Goal: Information Seeking & Learning: Learn about a topic

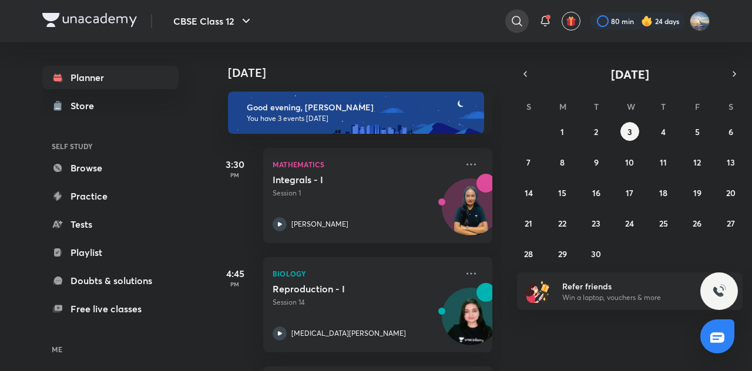
click at [518, 30] on div at bounding box center [517, 21] width 24 height 24
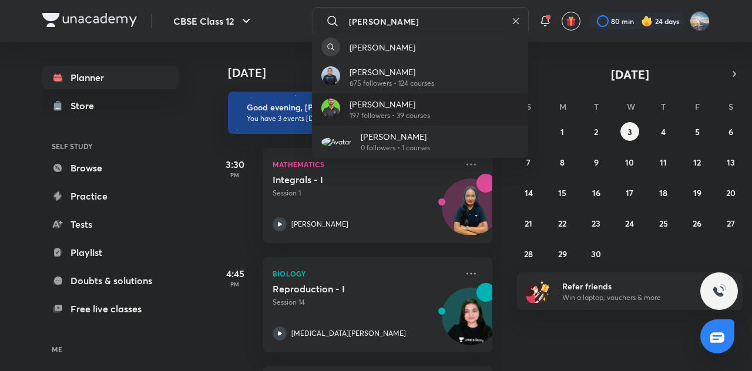
type input "[PERSON_NAME]"
click at [444, 105] on div "[PERSON_NAME] 197 followers • 39 courses" at bounding box center [420, 109] width 216 height 32
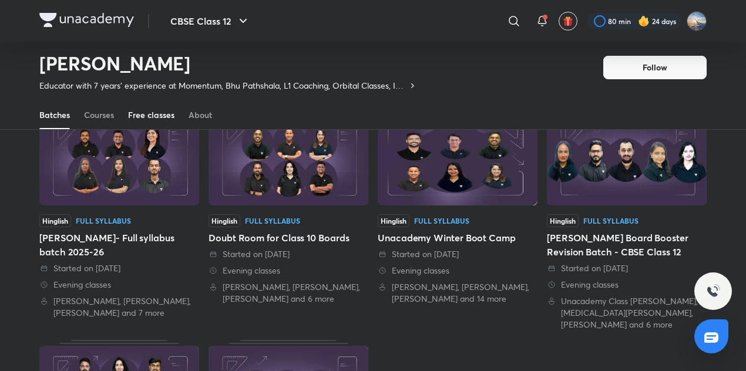
scroll to position [89, 0]
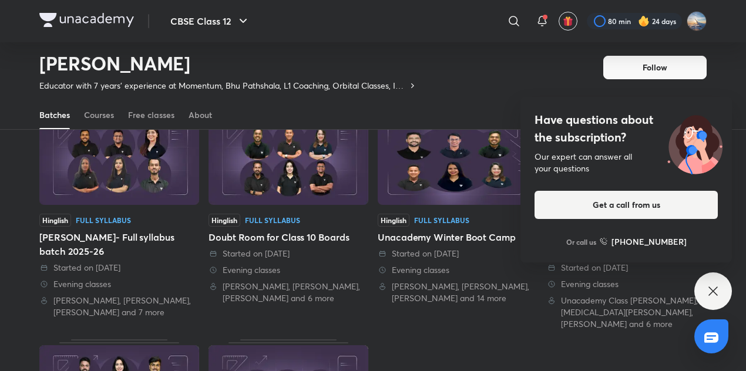
click at [710, 291] on icon at bounding box center [713, 291] width 14 height 14
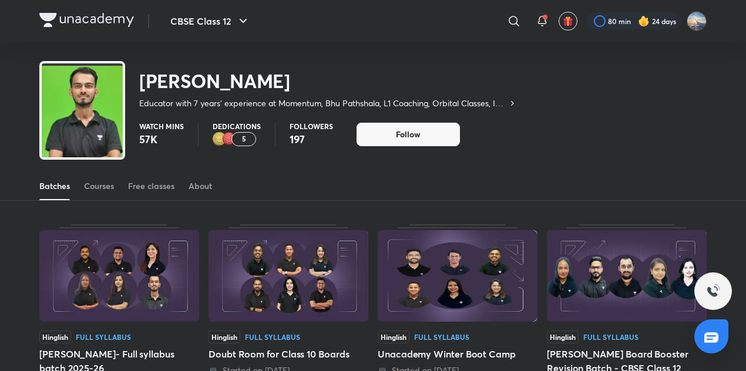
scroll to position [0, 0]
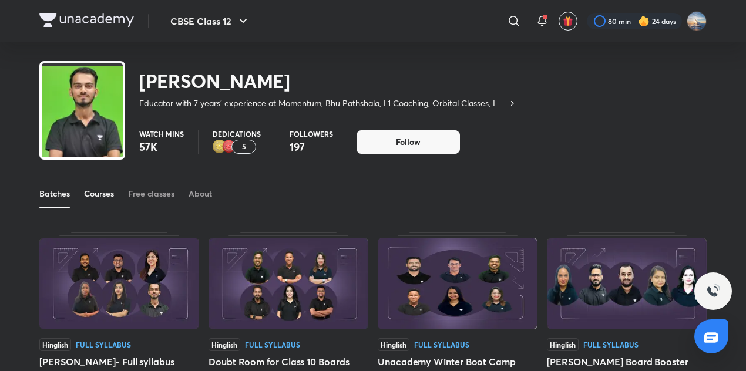
click at [113, 187] on link "Courses" at bounding box center [99, 194] width 30 height 28
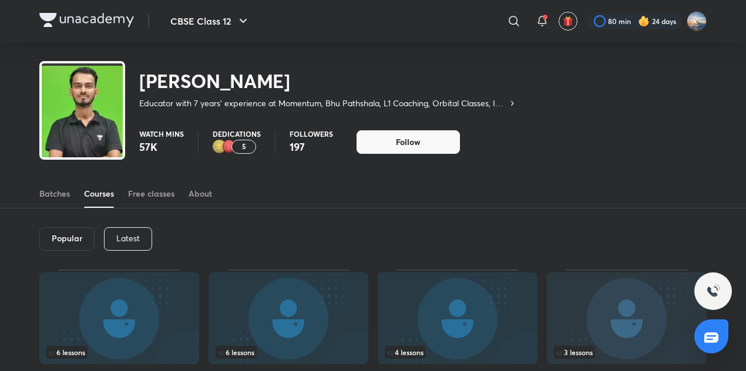
click at [136, 240] on p "Latest" at bounding box center [128, 238] width 24 height 9
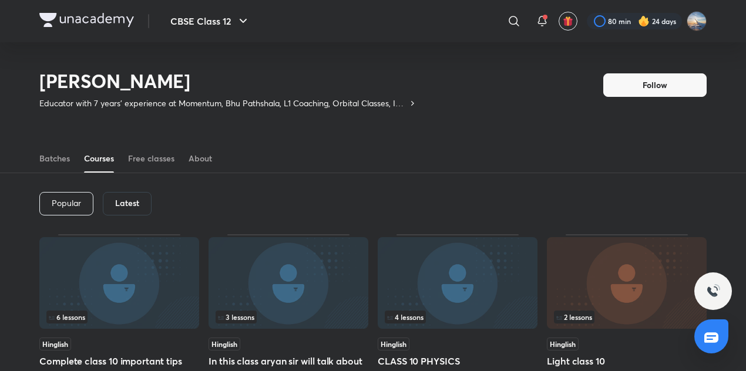
scroll to position [123, 0]
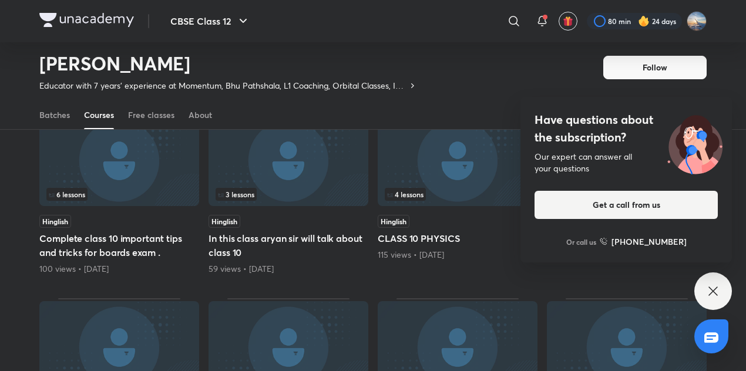
click at [706, 290] on icon at bounding box center [713, 291] width 14 height 14
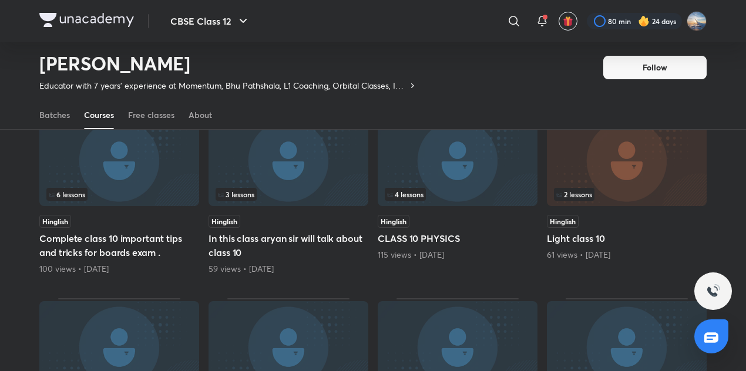
click at [411, 85] on icon at bounding box center [412, 85] width 9 height 9
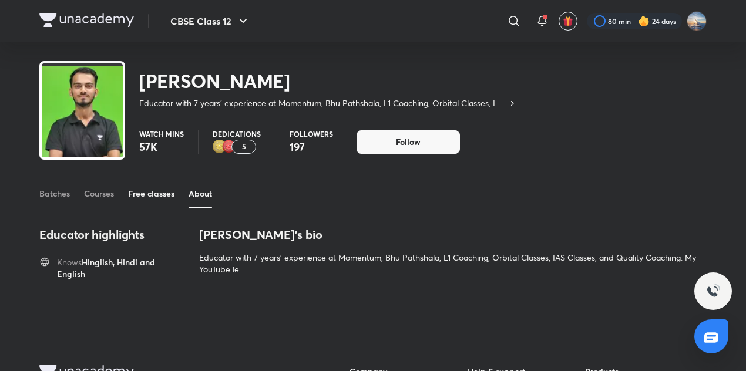
click at [143, 196] on div "Free classes" at bounding box center [151, 194] width 46 height 12
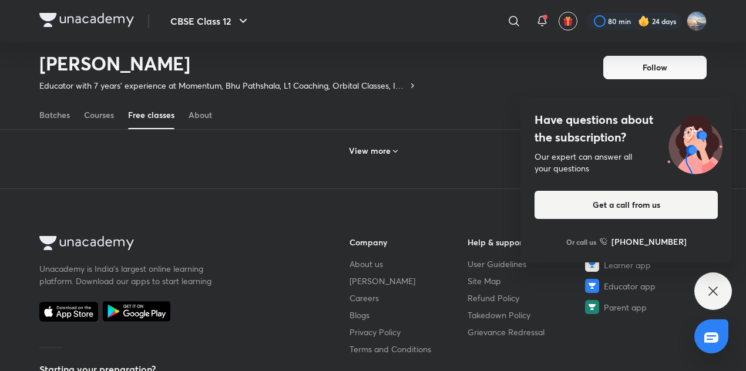
scroll to position [674, 0]
click at [376, 155] on h6 "View more" at bounding box center [370, 151] width 42 height 12
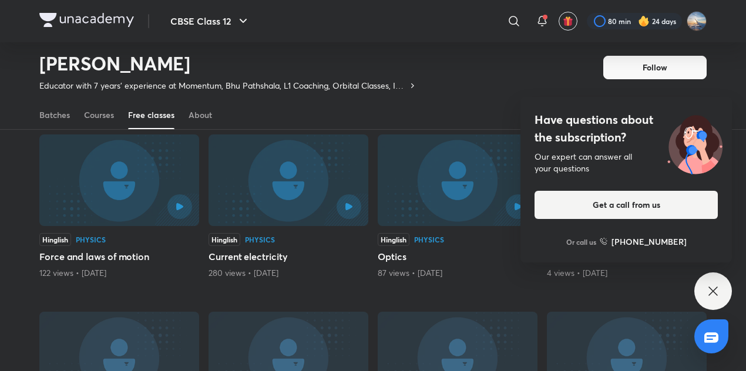
click at [712, 283] on div "Have questions about the subscription? Our expert can answer all your questions…" at bounding box center [713, 292] width 38 height 38
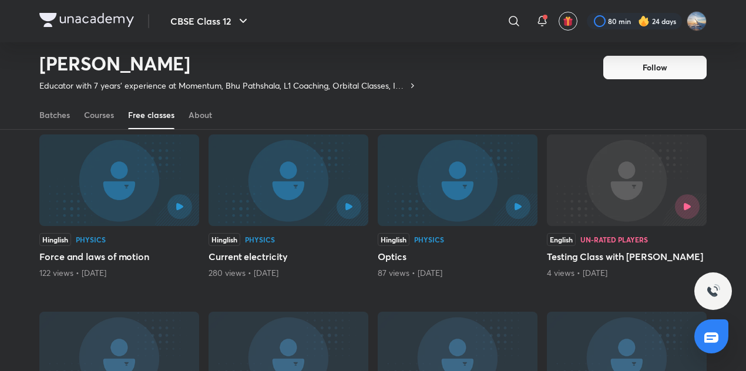
click at [468, 179] on img at bounding box center [458, 181] width 160 height 92
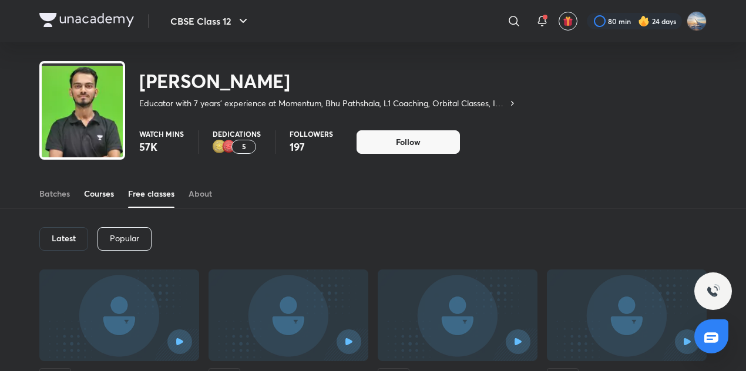
click at [95, 196] on div "Courses" at bounding box center [99, 194] width 30 height 12
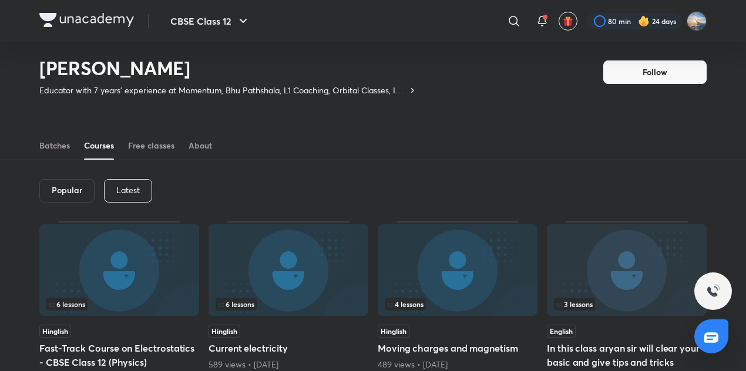
scroll to position [9, 0]
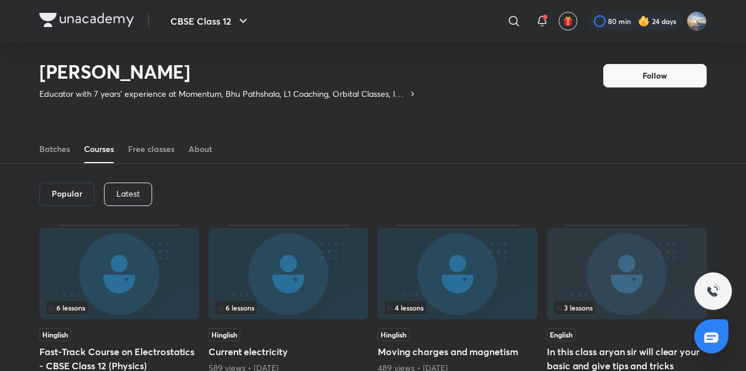
click at [126, 202] on div "Latest" at bounding box center [128, 195] width 48 height 24
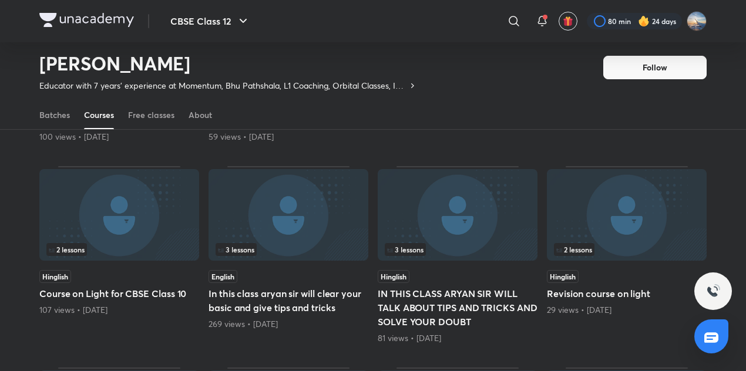
scroll to position [266, 0]
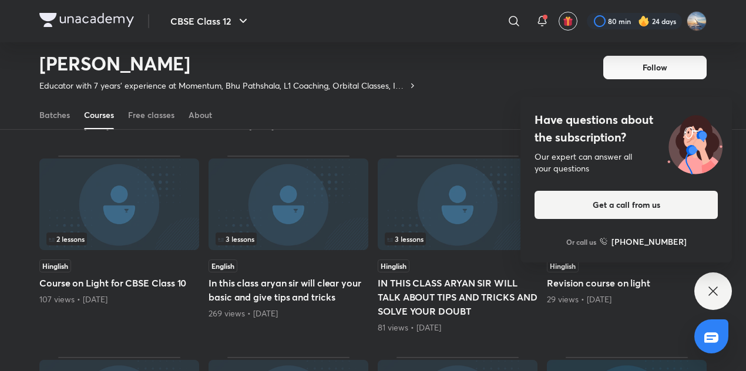
click at [703, 281] on div "Have questions about the subscription? Our expert can answer all your questions…" at bounding box center [713, 292] width 38 height 38
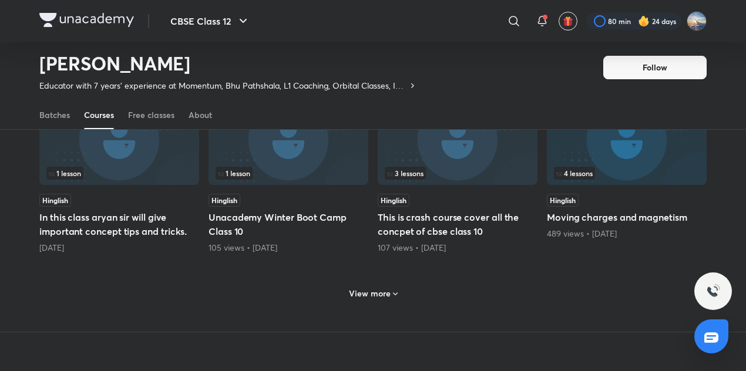
scroll to position [532, 0]
click at [633, 165] on img at bounding box center [627, 139] width 160 height 92
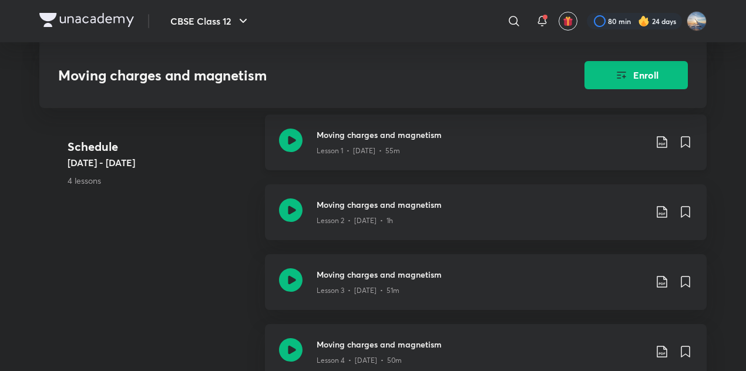
scroll to position [270, 0]
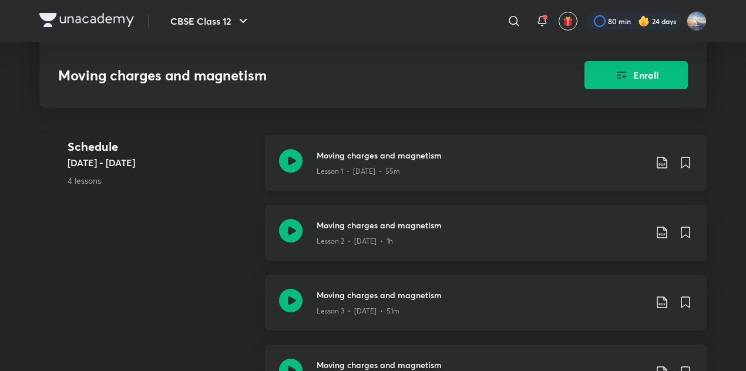
click at [288, 158] on icon at bounding box center [291, 161] width 24 height 24
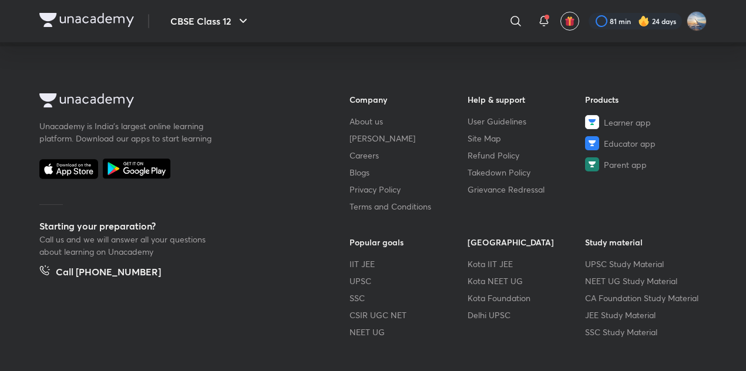
scroll to position [693, 0]
